Goal: Information Seeking & Learning: Understand process/instructions

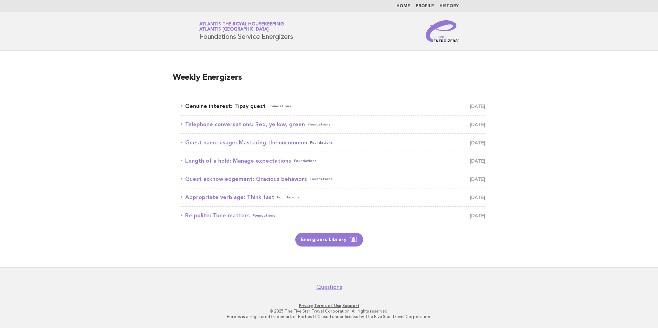
click at [225, 108] on link "Genuine interest: Tipsy guest Foundations September 14" at bounding box center [333, 107] width 304 height 10
click at [232, 108] on link "Genuine interest: Tipsy guest Foundations September 14" at bounding box center [333, 107] width 304 height 10
click at [323, 240] on link "Energizers Library" at bounding box center [329, 240] width 68 height 14
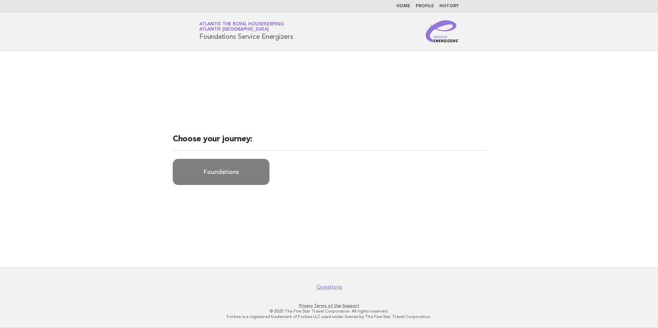
click at [231, 173] on link "Foundations" at bounding box center [221, 172] width 97 height 26
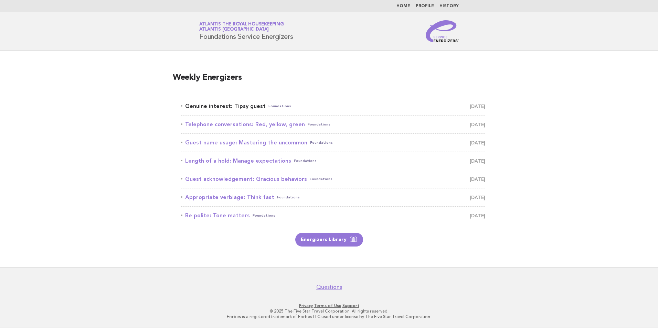
click at [219, 106] on link "Genuine interest: Tipsy guest Foundations September 14" at bounding box center [333, 107] width 304 height 10
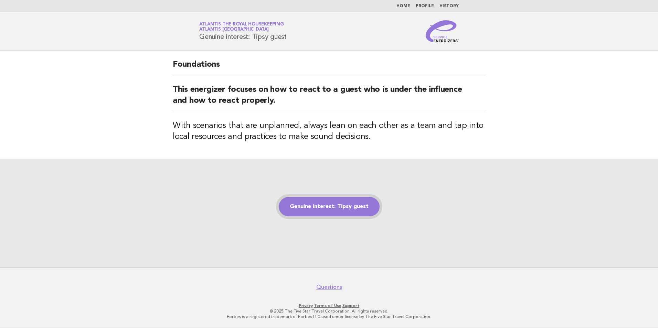
click at [328, 210] on link "Genuine interest: Tipsy guest" at bounding box center [329, 206] width 101 height 19
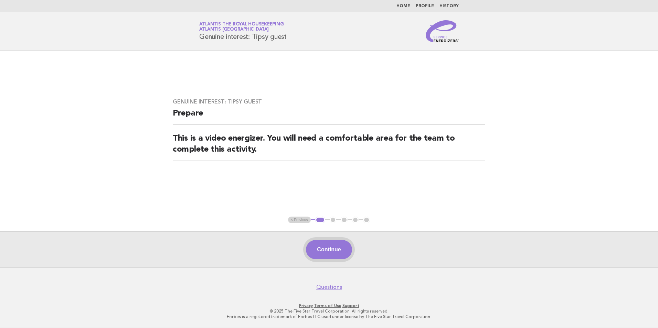
click at [331, 247] on button "Continue" at bounding box center [329, 249] width 46 height 19
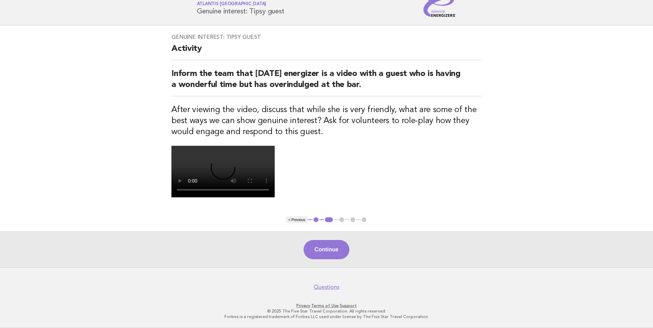
scroll to position [69, 0]
click at [246, 198] on video at bounding box center [222, 172] width 103 height 52
click at [486, 268] on main "Genuine interest: Tipsy guest Activity Inform the team that [DATE] energizer is…" at bounding box center [326, 146] width 653 height 242
click at [576, 129] on main "Genuine interest: Tipsy guest Activity Inform the team that [DATE] energizer is…" at bounding box center [326, 146] width 653 height 242
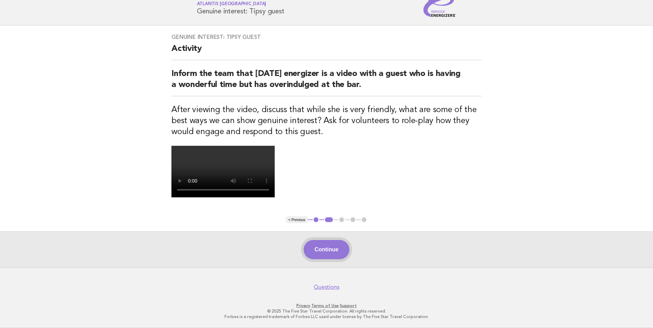
click at [335, 260] on button "Continue" at bounding box center [327, 249] width 46 height 19
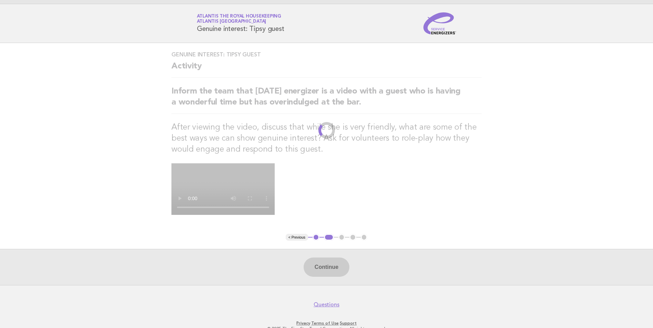
scroll to position [0, 0]
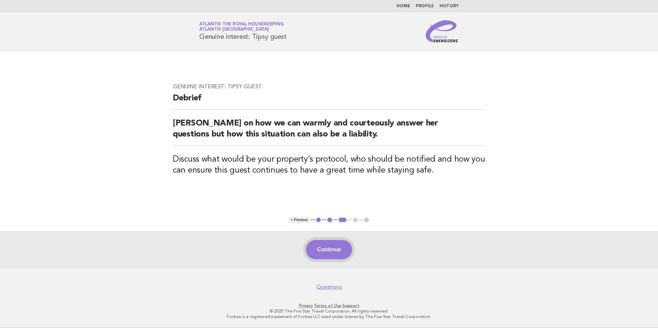
click at [340, 249] on button "Continue" at bounding box center [329, 249] width 46 height 19
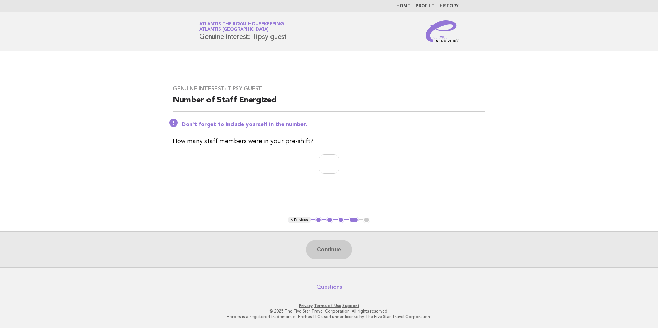
click at [296, 221] on button "< Previous" at bounding box center [299, 220] width 22 height 7
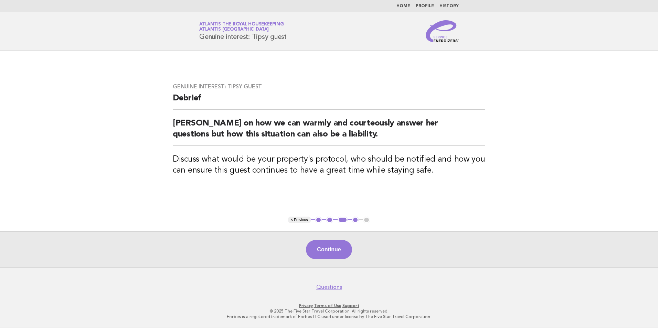
click at [297, 220] on button "< Previous" at bounding box center [299, 220] width 22 height 7
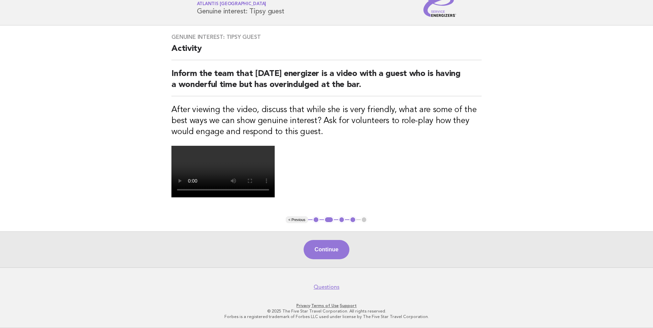
scroll to position [103, 0]
click at [290, 223] on button "< Previous" at bounding box center [297, 220] width 22 height 7
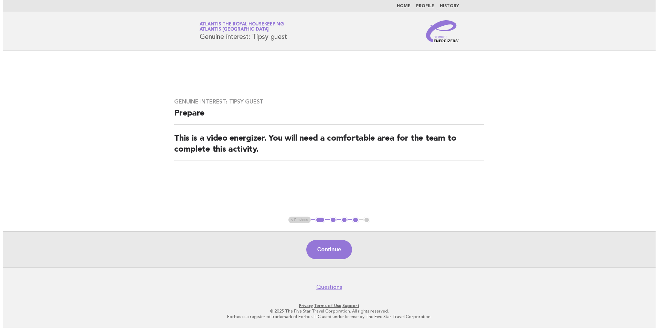
scroll to position [0, 0]
click at [297, 218] on ul "< Previous 1 2 3 4 5" at bounding box center [329, 220] width 82 height 7
click at [300, 223] on ul "< Previous 1 2 3 4 5" at bounding box center [329, 220] width 82 height 7
